Goal: Find specific page/section: Find specific page/section

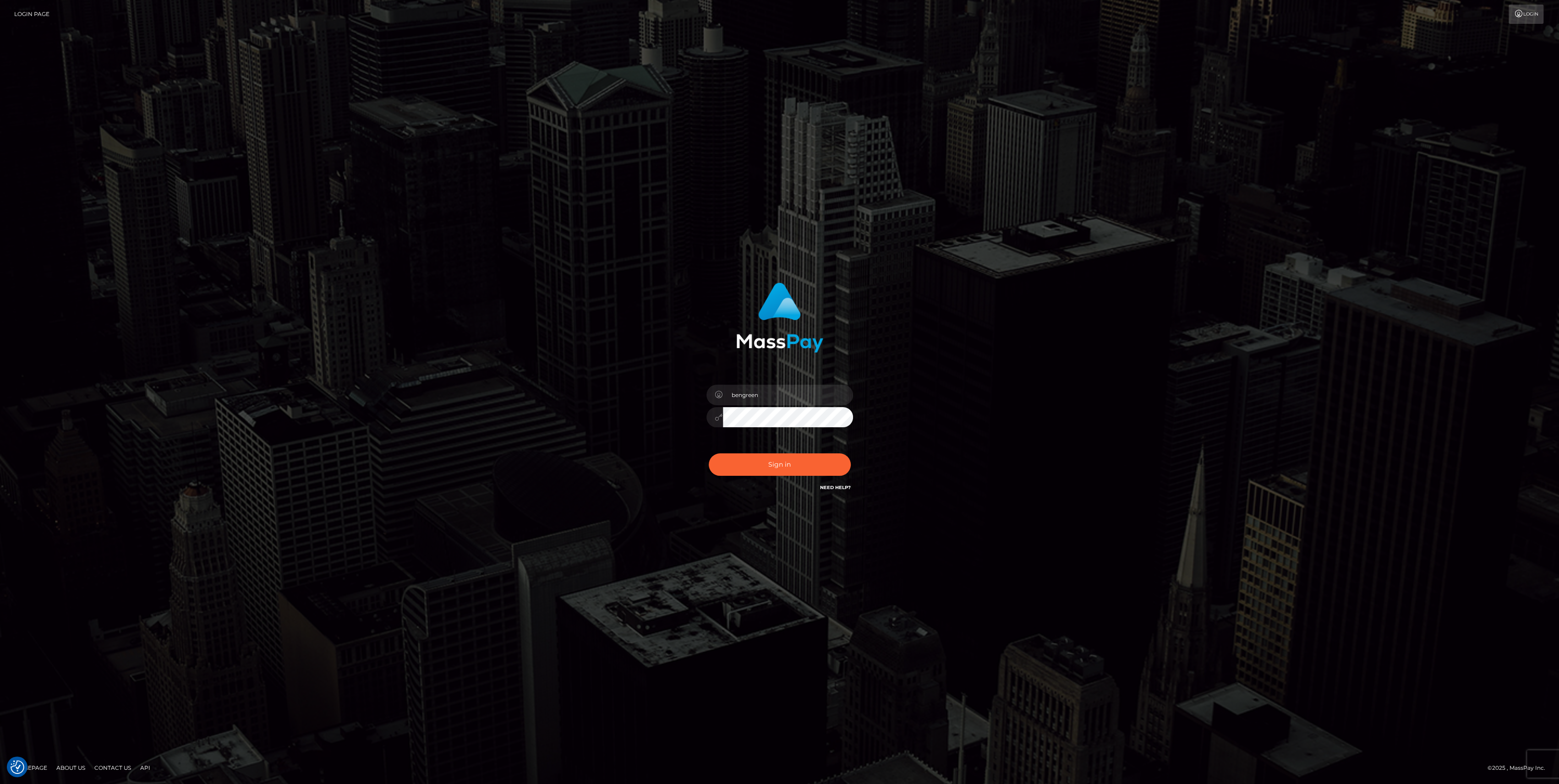
click at [781, 451] on div "Sign in Need Help?" at bounding box center [780, 468] width 160 height 41
click at [784, 453] on button "Sign in" at bounding box center [780, 464] width 142 height 22
type input "bengreen"
click at [740, 474] on button "Sign in" at bounding box center [780, 464] width 142 height 22
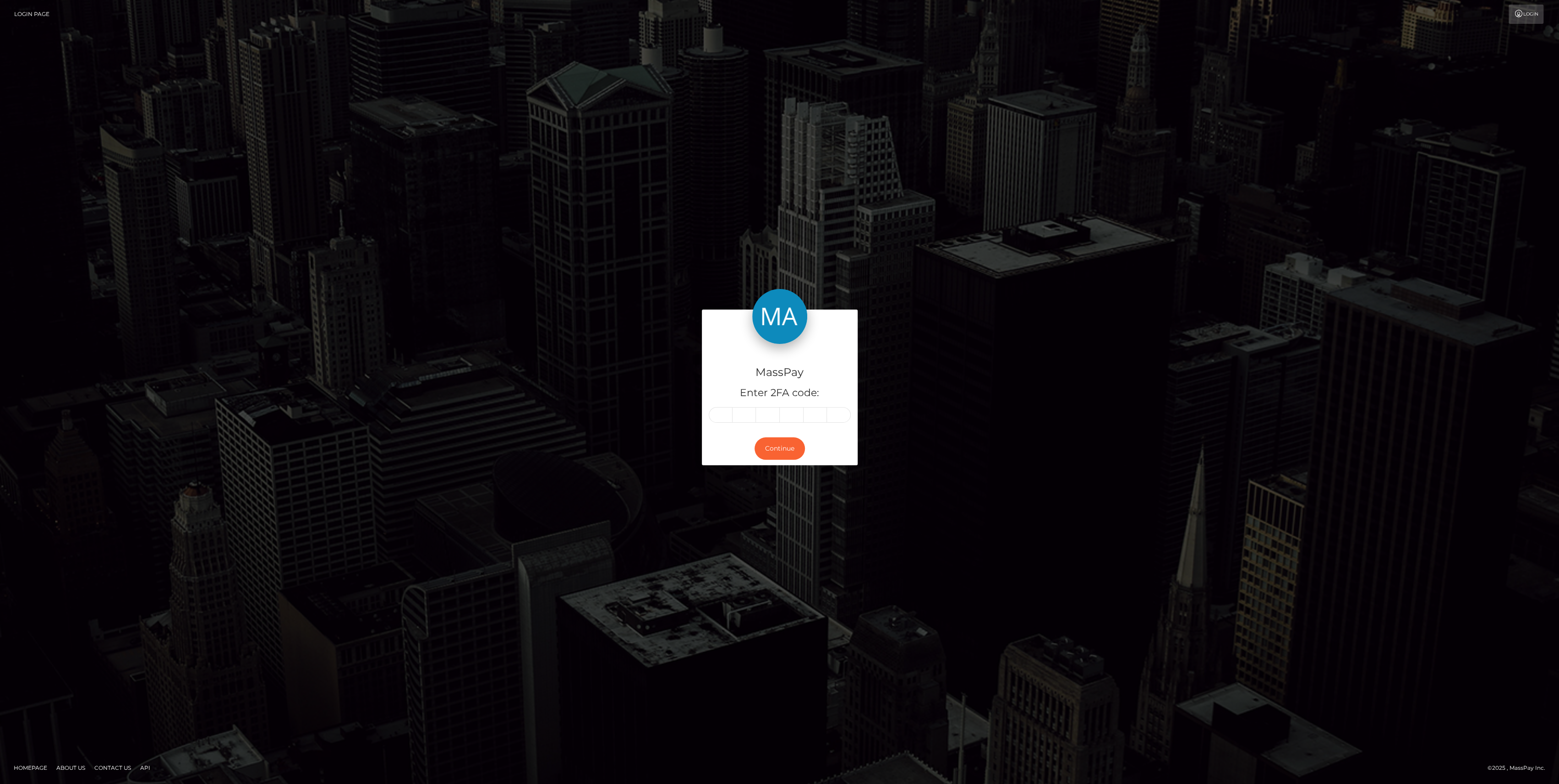
type input "2"
type input "4"
type input "2"
type input "1"
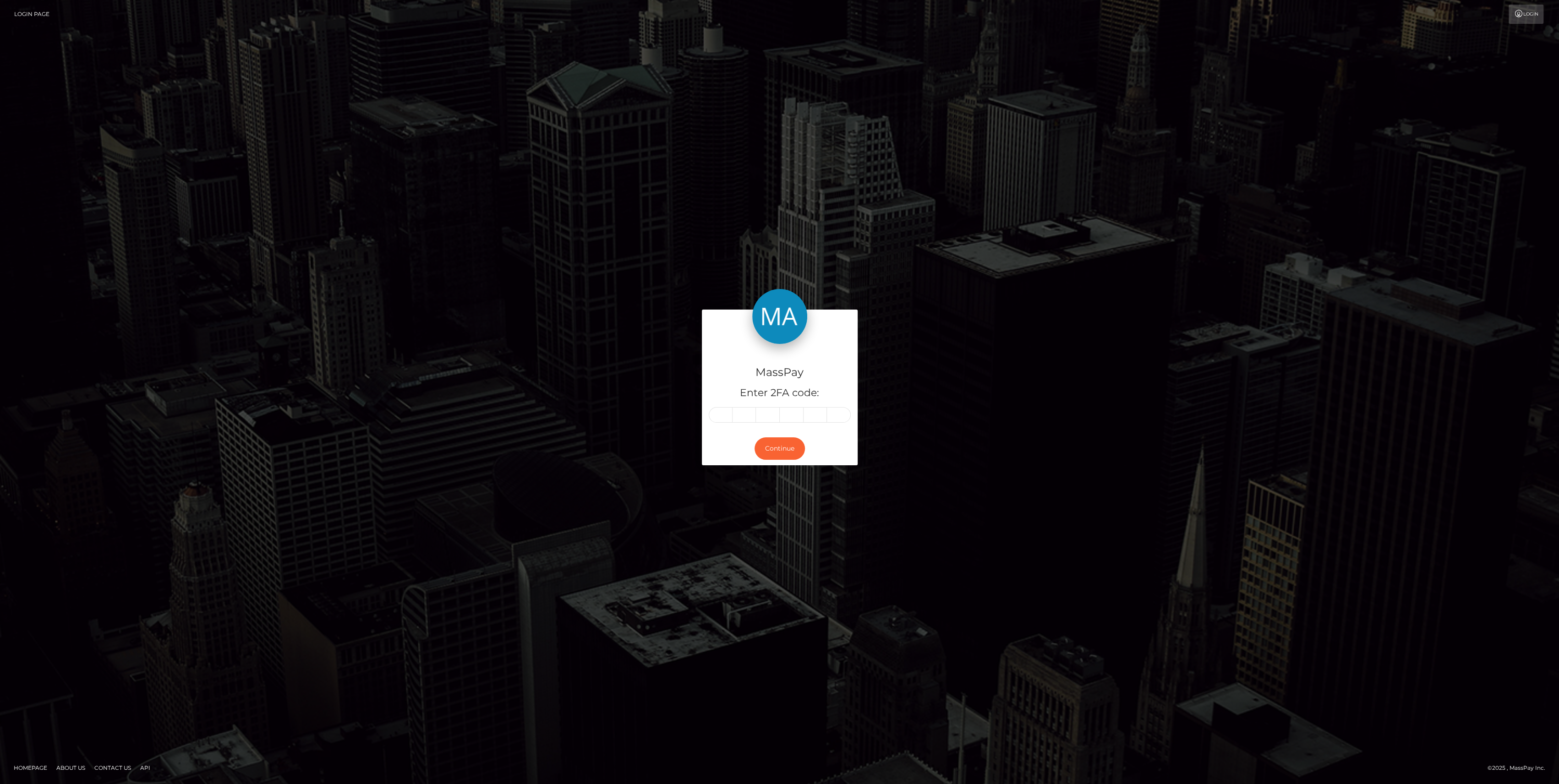
type input "8"
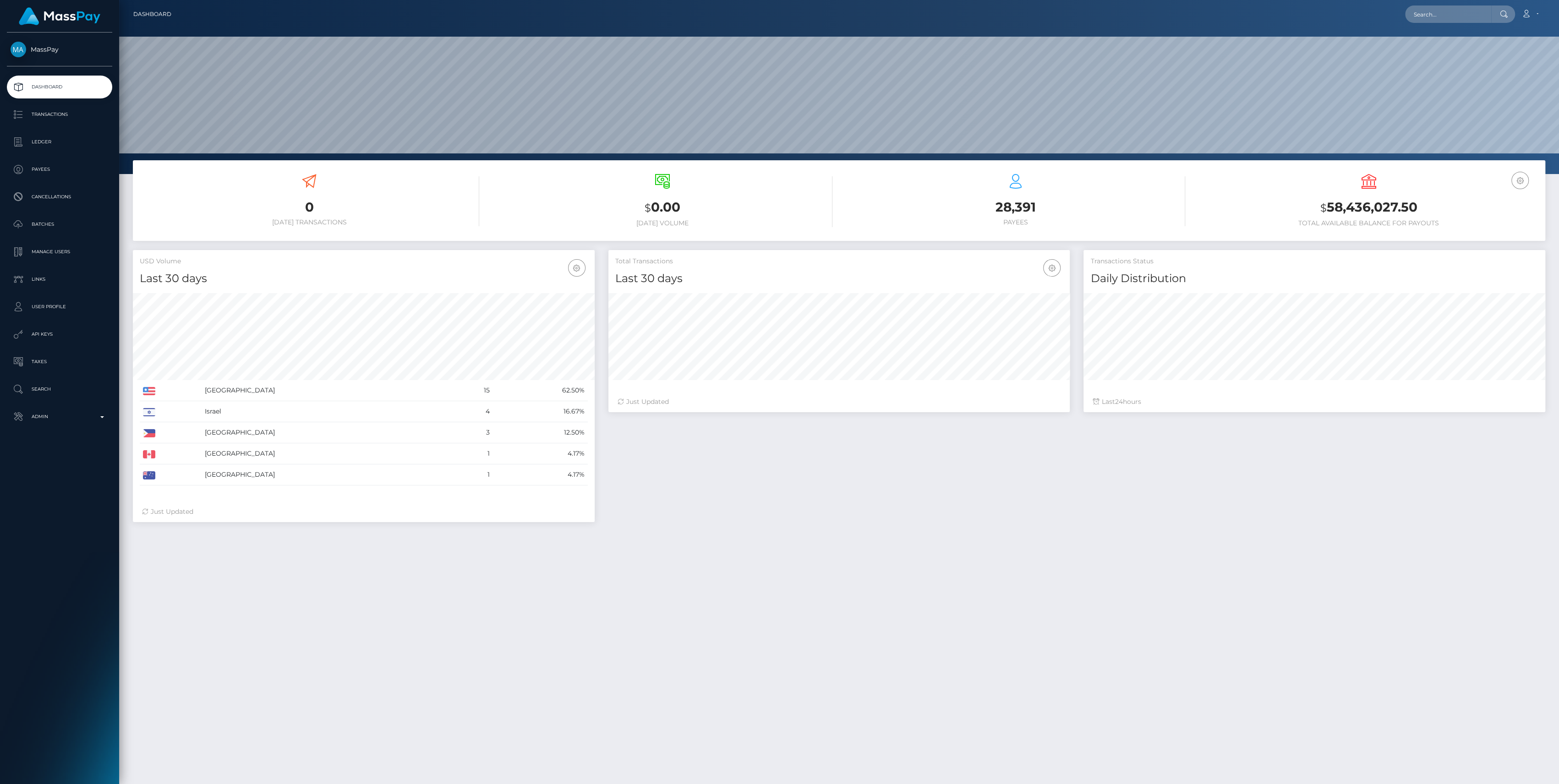
scroll to position [162, 462]
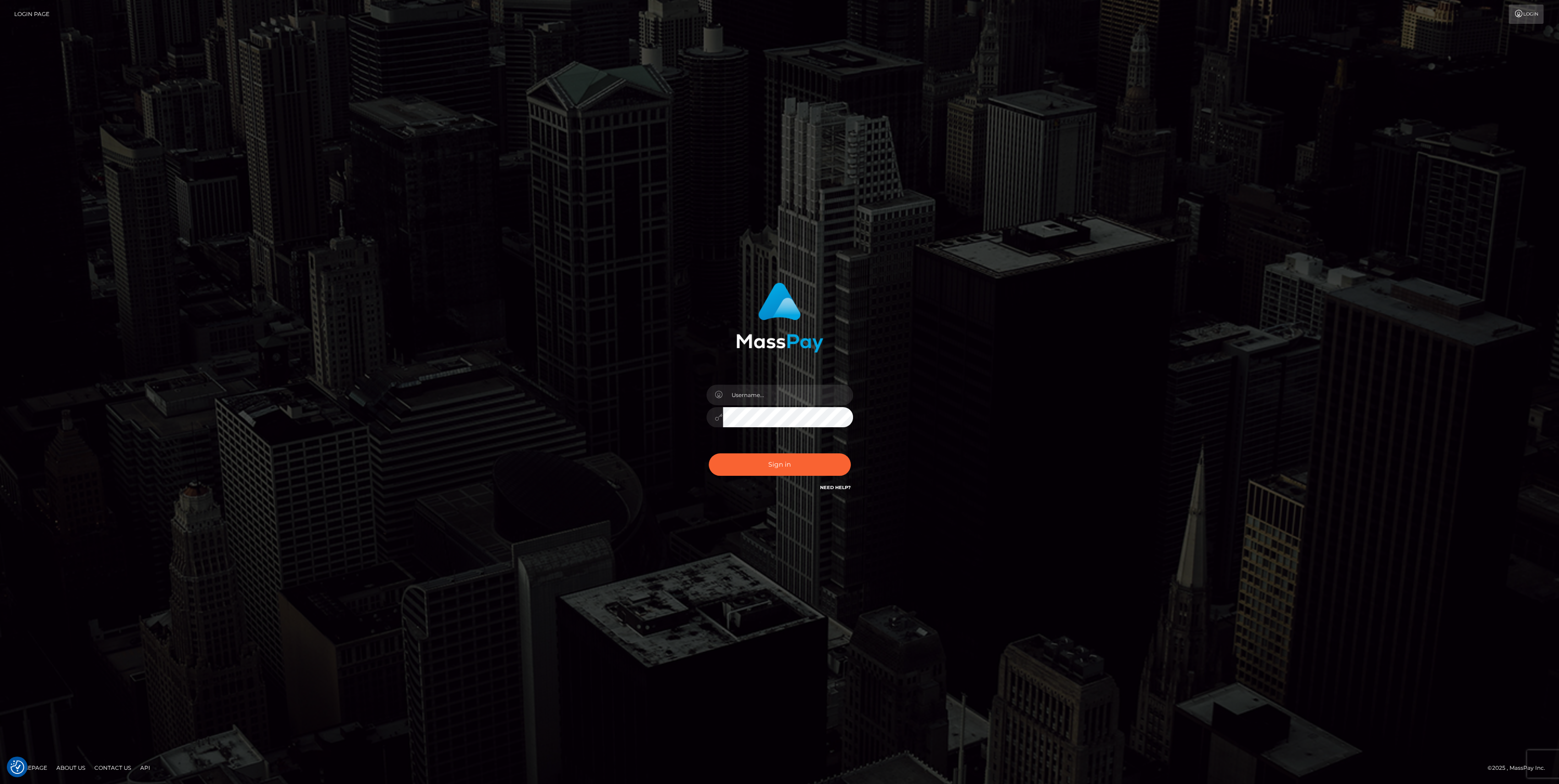
type input "bengreen"
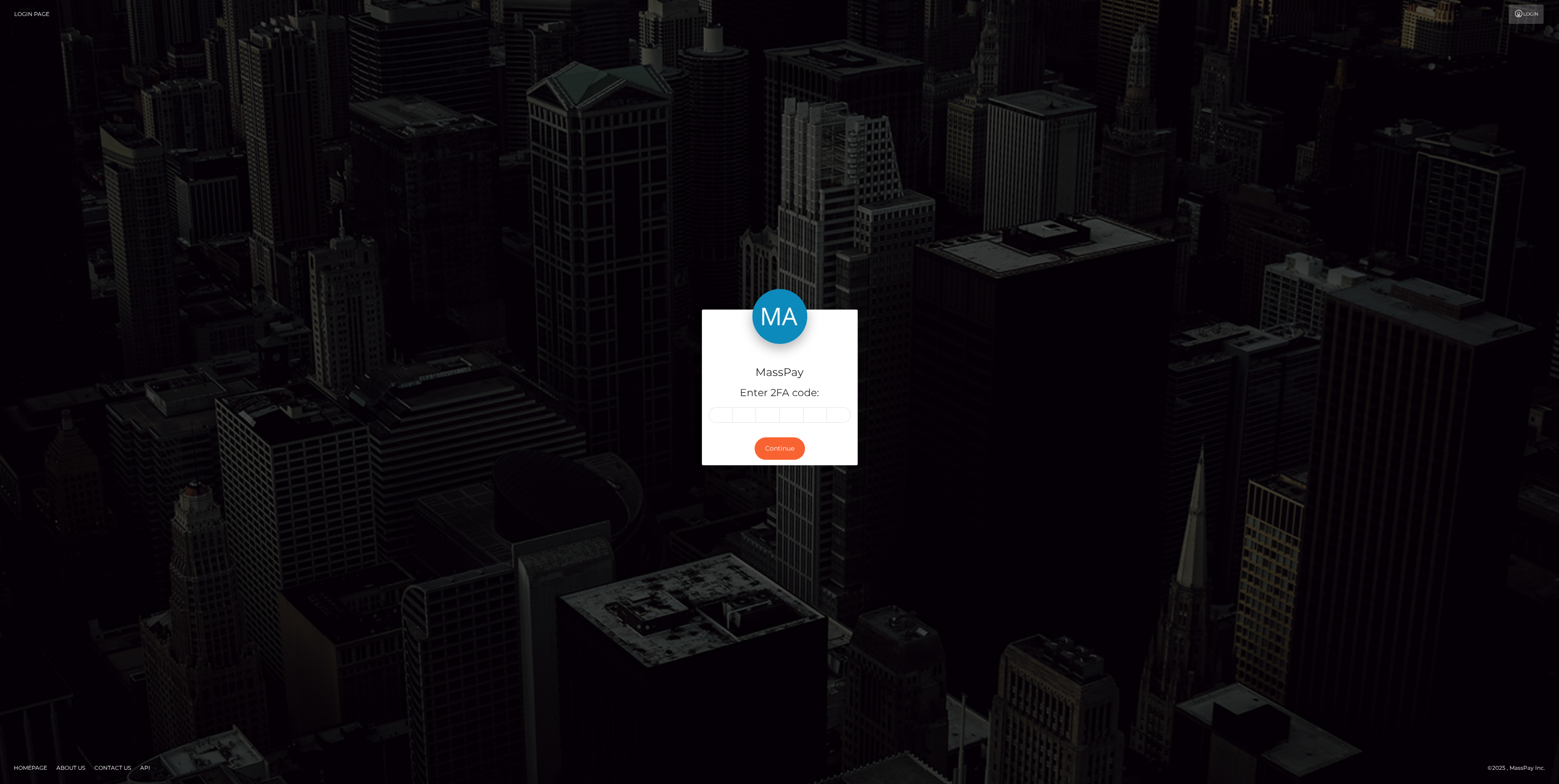
drag, startPoint x: 708, startPoint y: 423, endPoint x: 719, endPoint y: 416, distance: 13.0
click at [719, 416] on div "MassPay Enter 2FA code:" at bounding box center [780, 387] width 156 height 88
paste input "0"
type input "0"
type input "4"
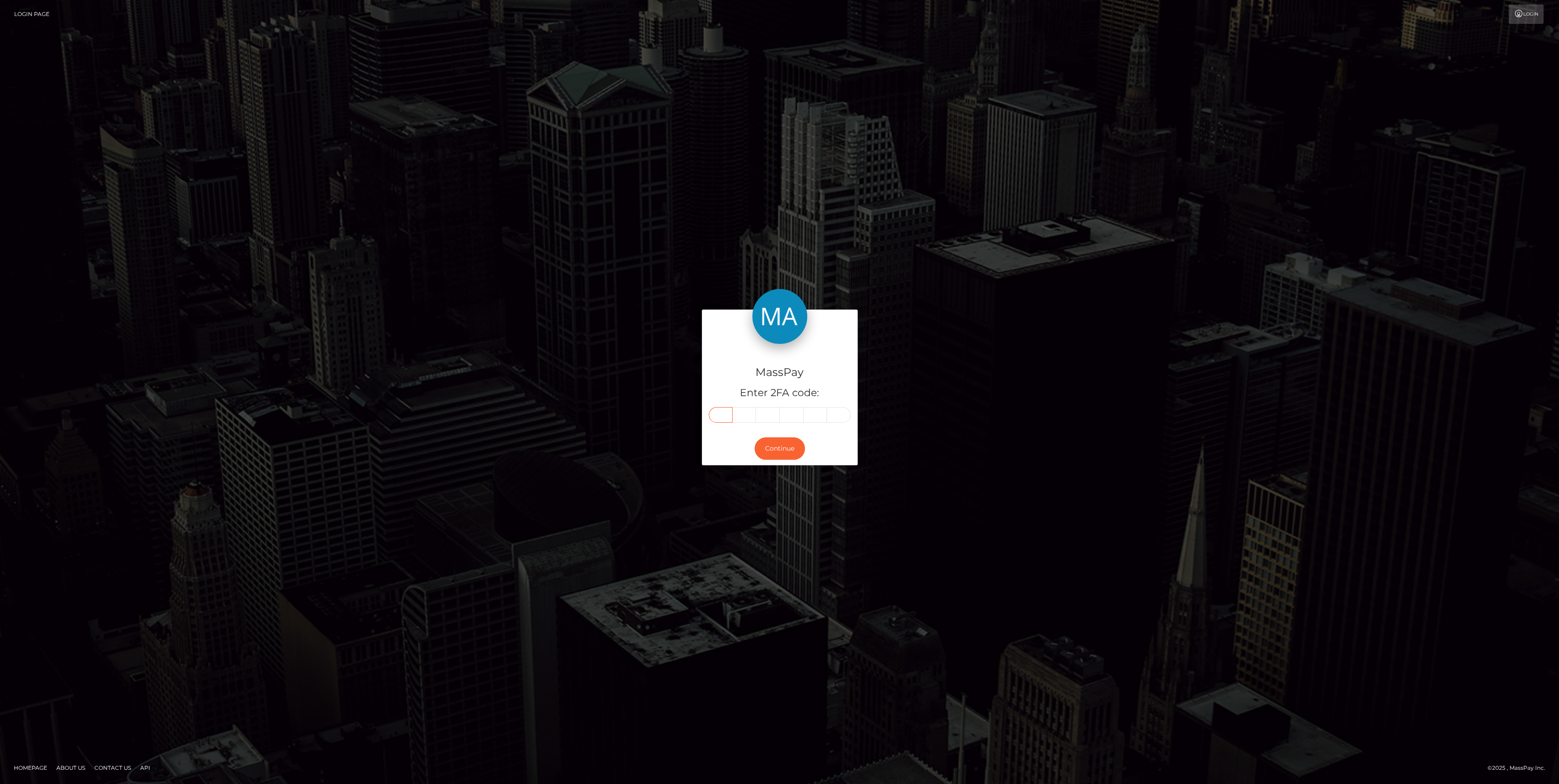
type input "9"
type input "6"
type input "4"
type input "5"
click at [776, 449] on button "Continue" at bounding box center [780, 448] width 50 height 22
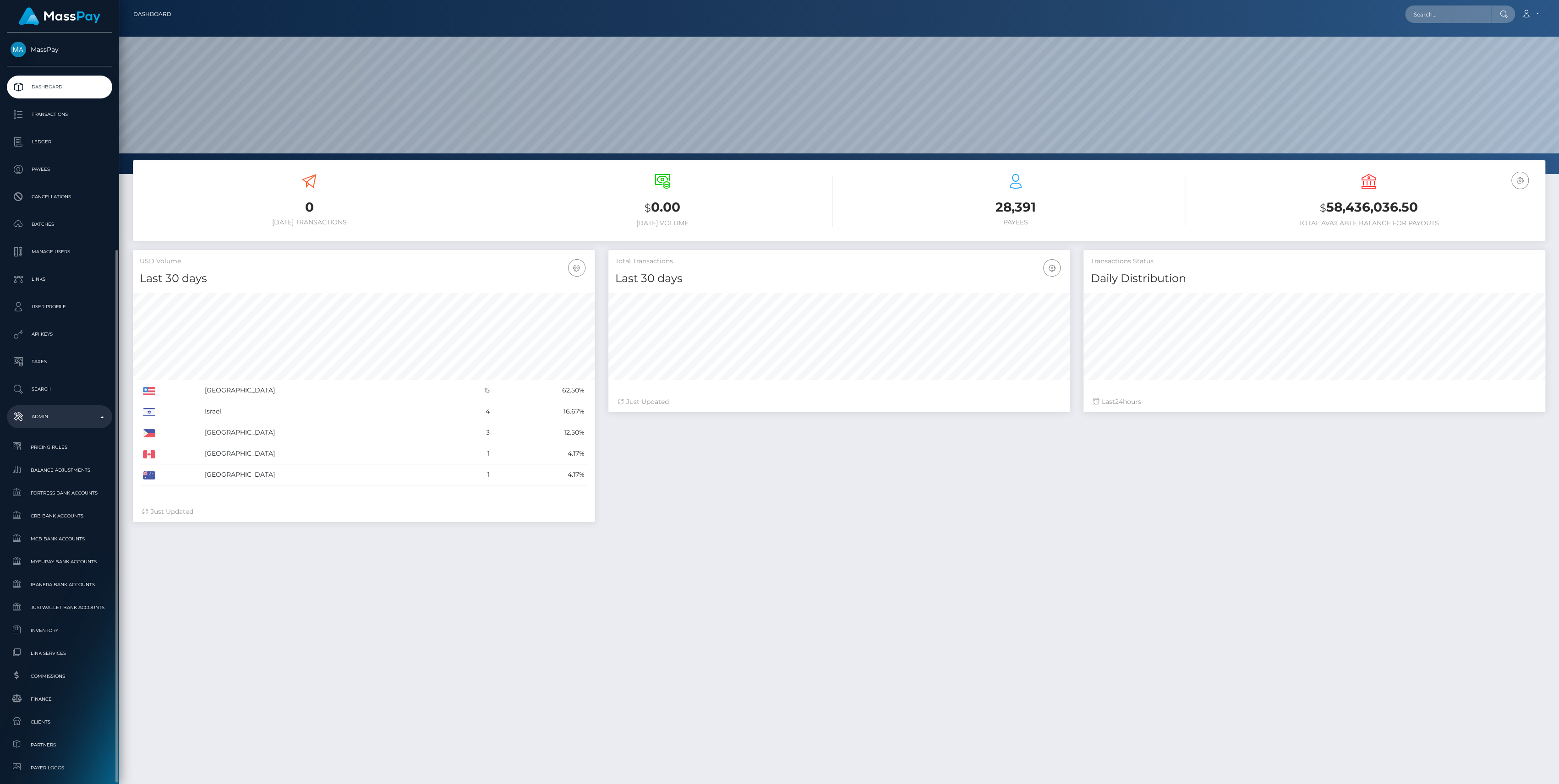
scroll to position [162, 462]
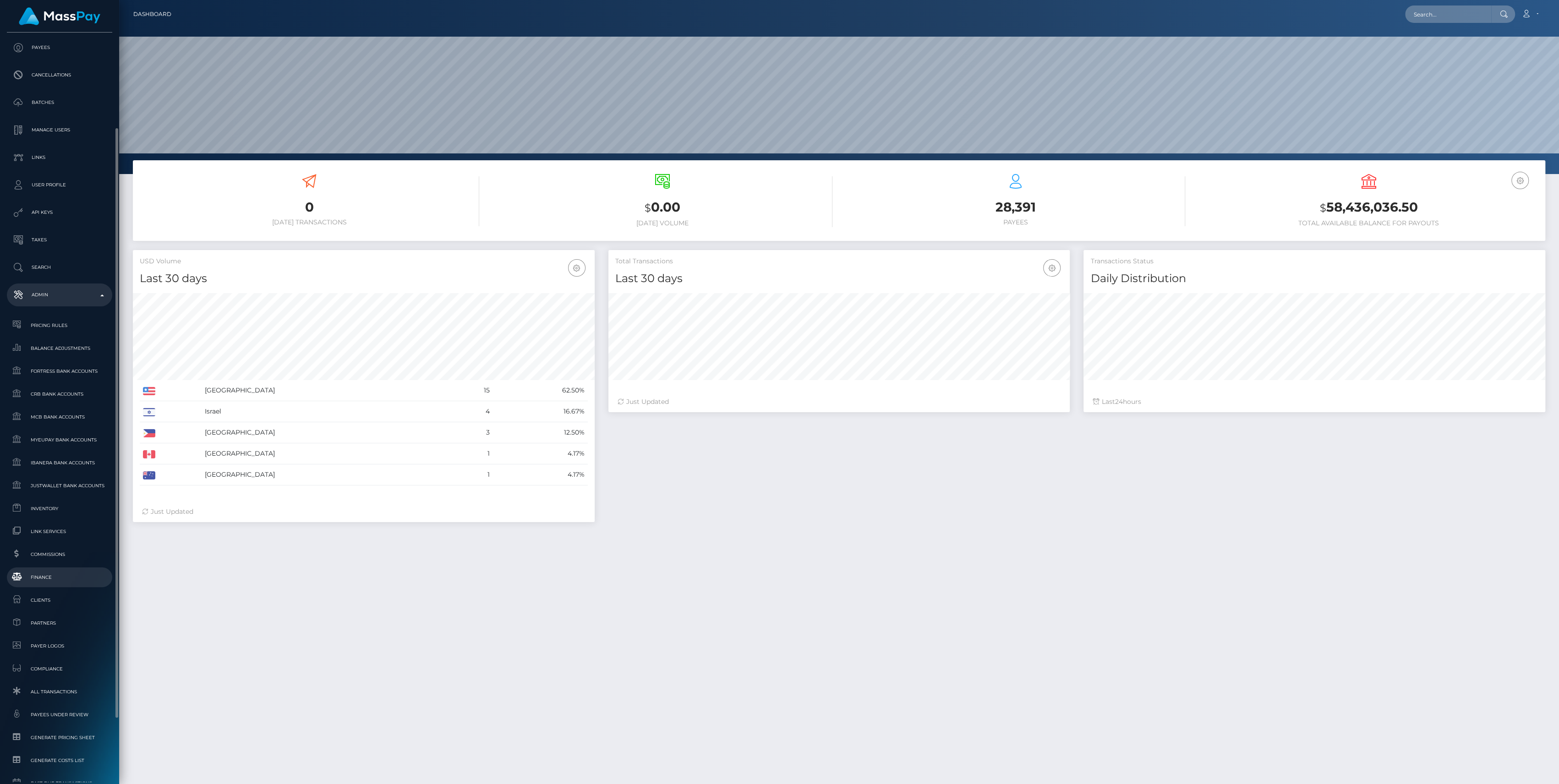
click at [67, 580] on span "Finance" at bounding box center [59, 577] width 98 height 10
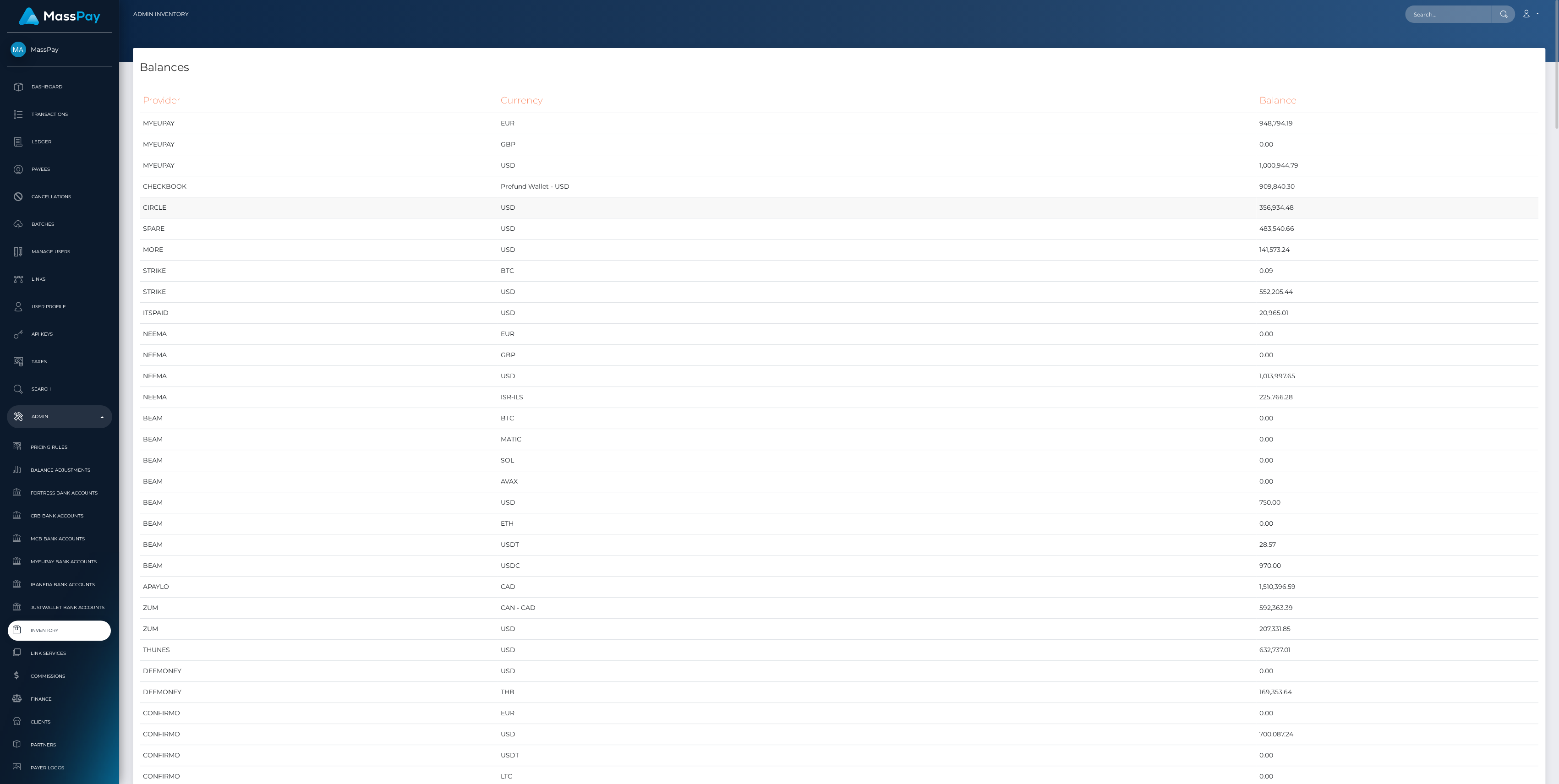
click at [264, 201] on td "CIRCLE" at bounding box center [318, 207] width 358 height 21
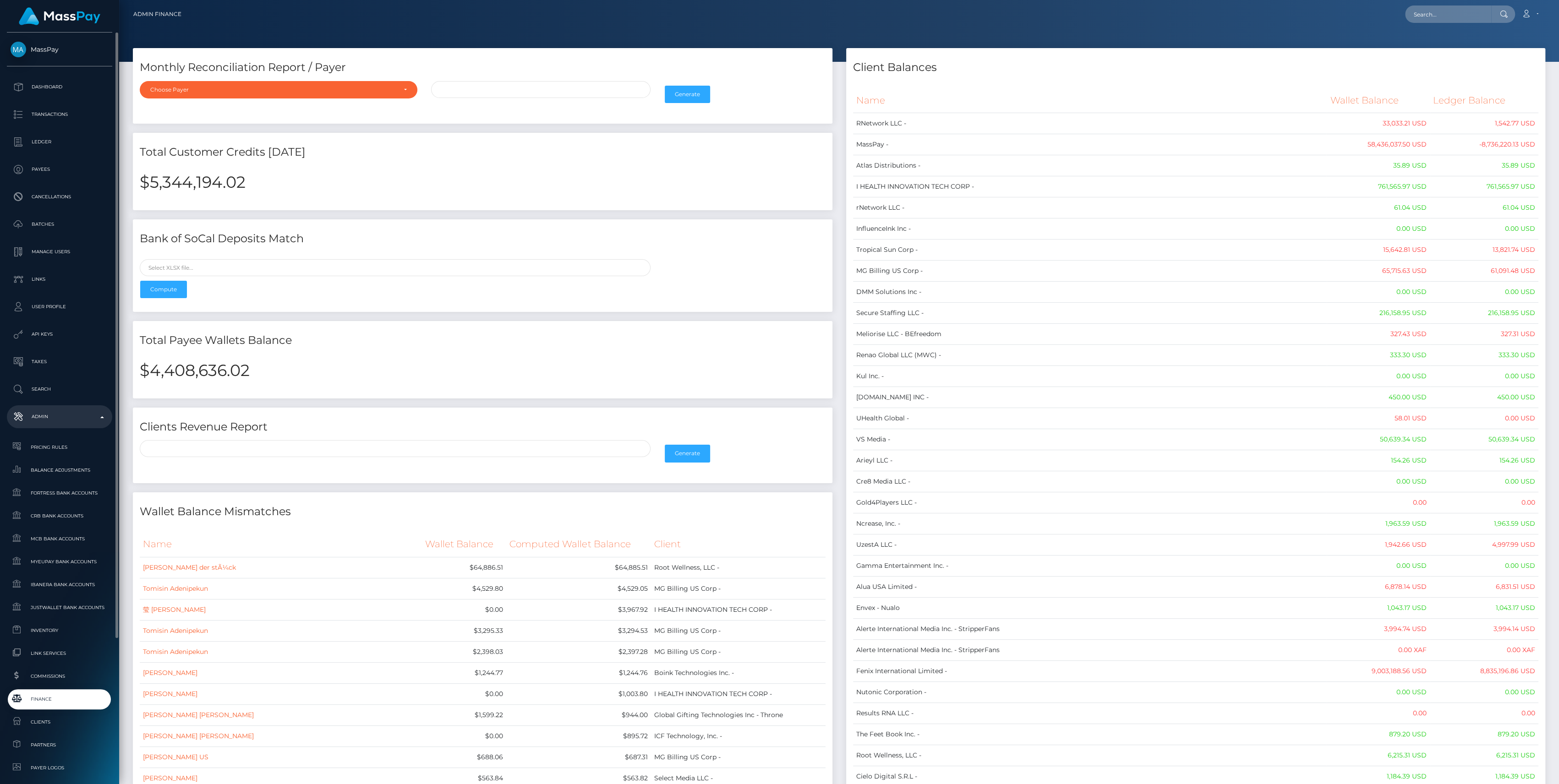
click at [56, 700] on span "Finance" at bounding box center [59, 699] width 98 height 10
click at [71, 701] on span "Finance" at bounding box center [59, 699] width 98 height 10
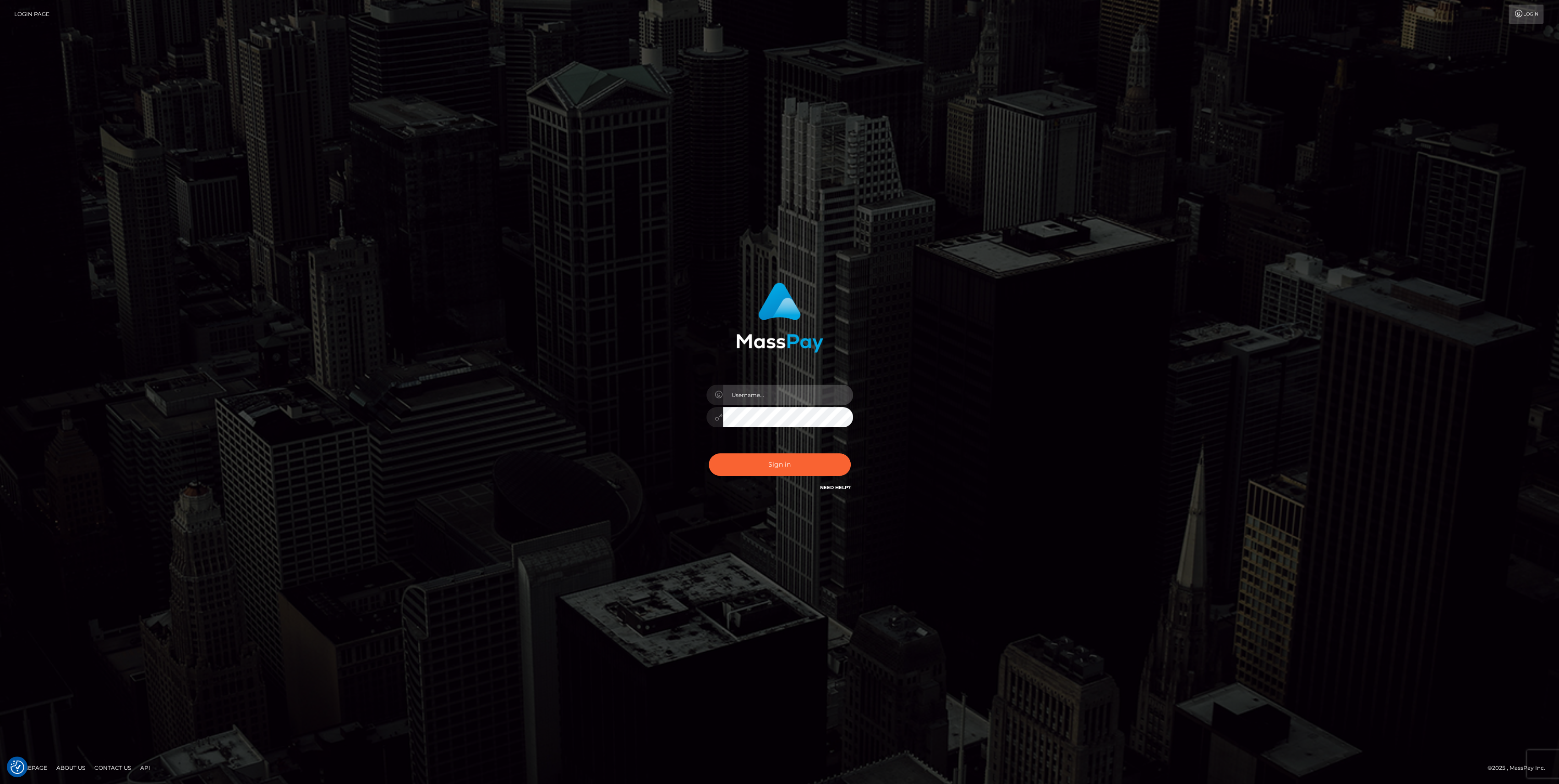
type input "bengreen"
